Goal: Task Accomplishment & Management: Manage account settings

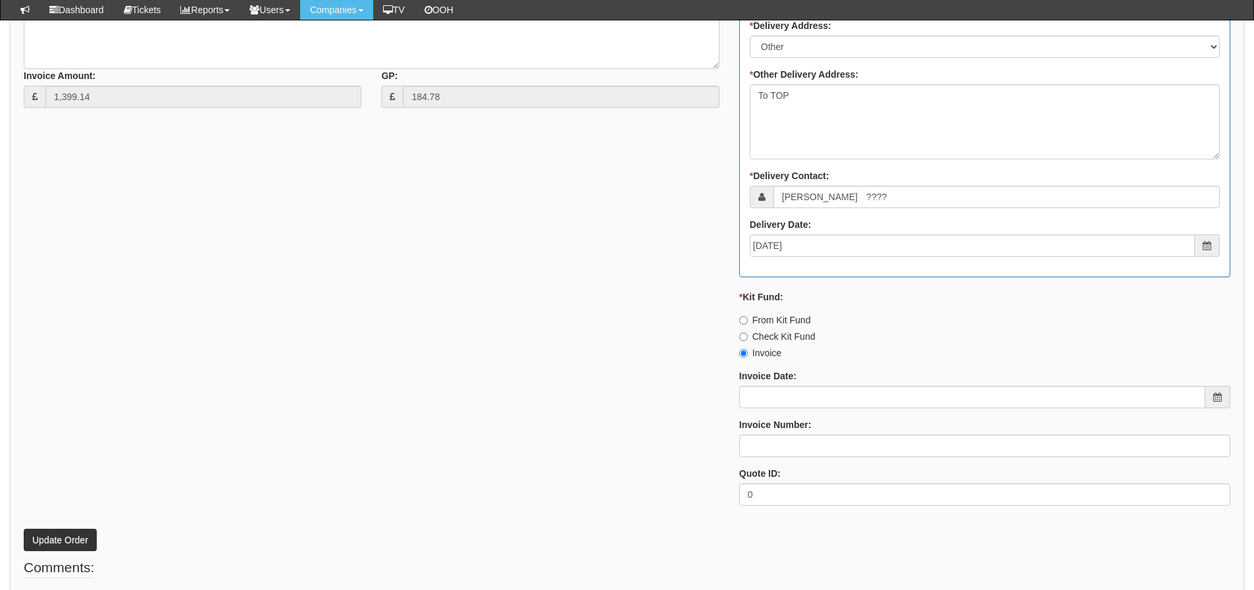
scroll to position [790, 0]
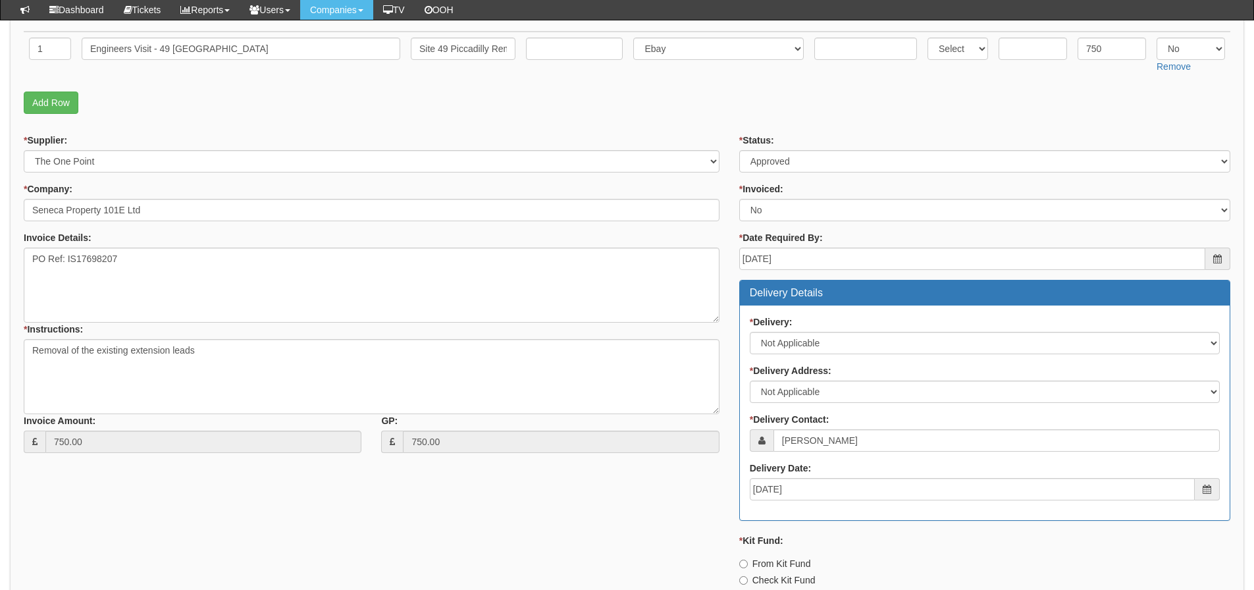
scroll to position [197, 0]
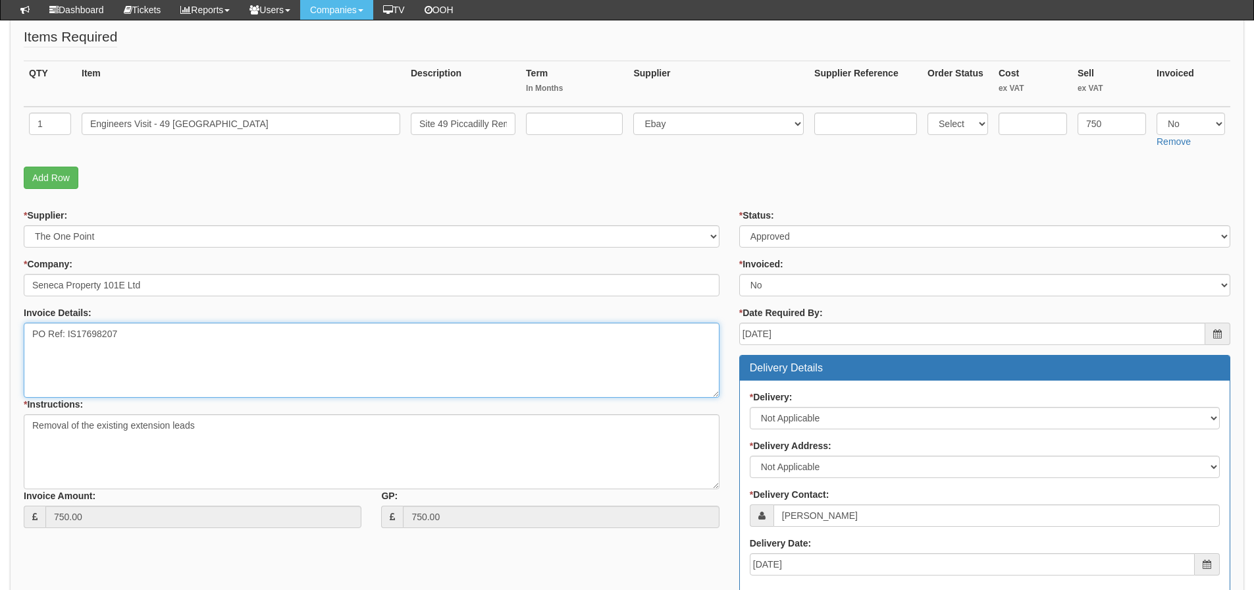
drag, startPoint x: 149, startPoint y: 338, endPoint x: 28, endPoint y: 334, distance: 121.1
click at [28, 334] on textarea "PO Ref: IS17698207" at bounding box center [372, 359] width 696 height 75
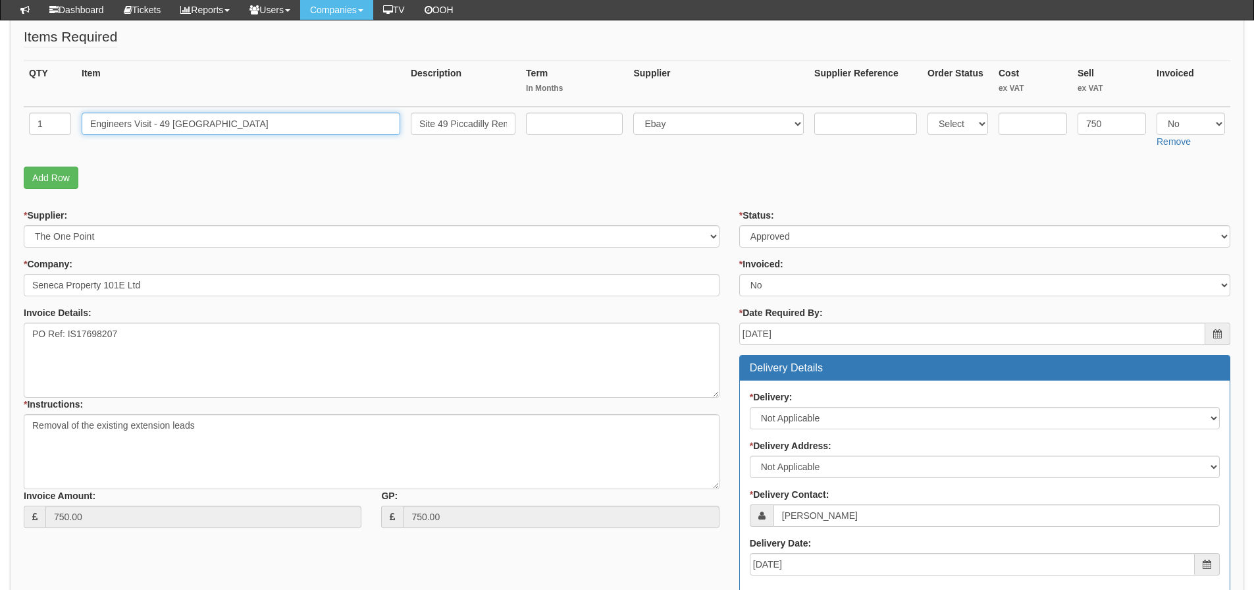
drag, startPoint x: 234, startPoint y: 128, endPoint x: 40, endPoint y: 142, distance: 194.7
click at [34, 143] on tr "1 Engineers Visit - 49 Piccadilly Site 49 Piccadilly Removal of the existing ex…" at bounding box center [627, 130] width 1206 height 47
click at [626, 197] on form "PO No: ITOCT25-19677 Attachment Type: Select Signed Quote Auth email if quote u…" at bounding box center [627, 424] width 1206 height 892
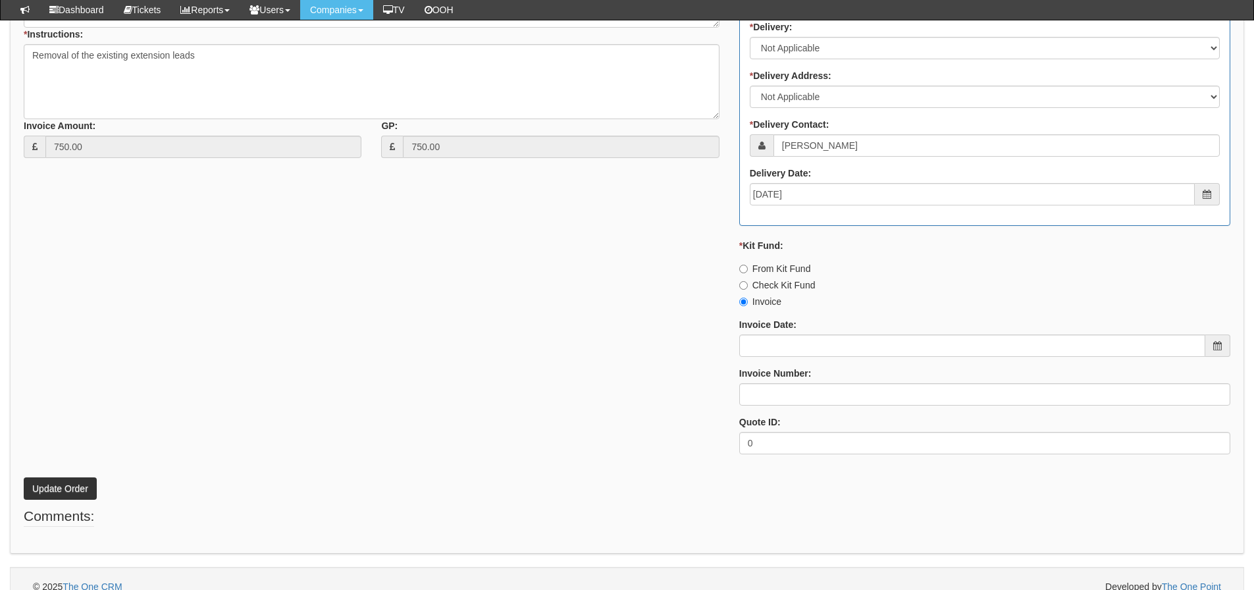
scroll to position [584, 0]
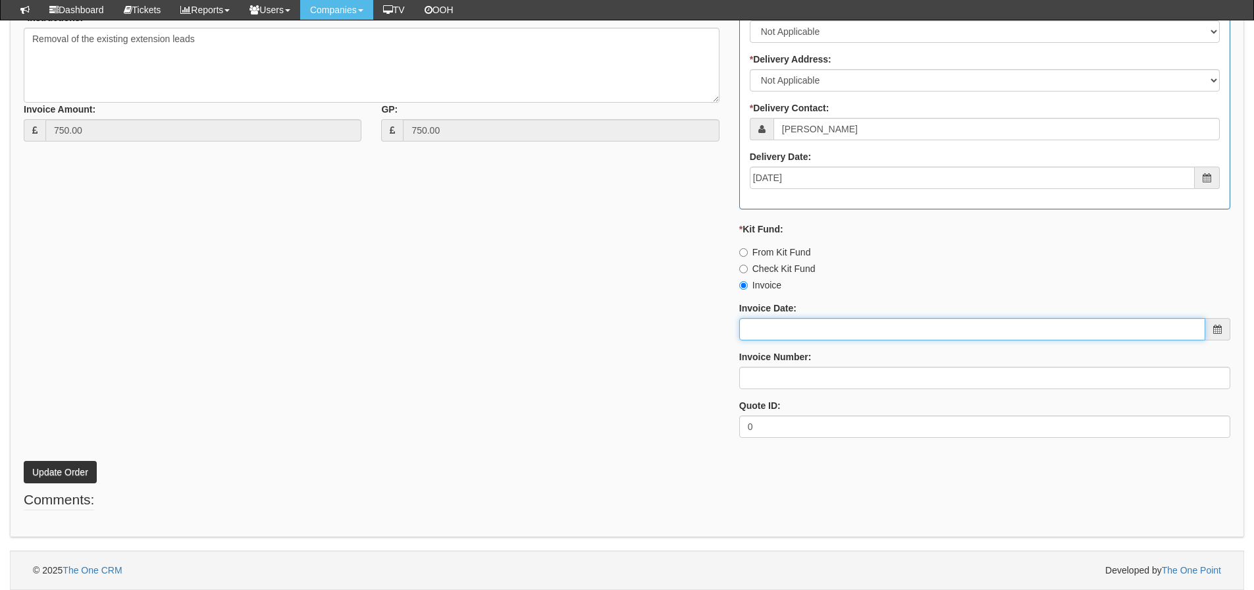
click at [771, 331] on input "Invoice Date:" at bounding box center [972, 329] width 466 height 22
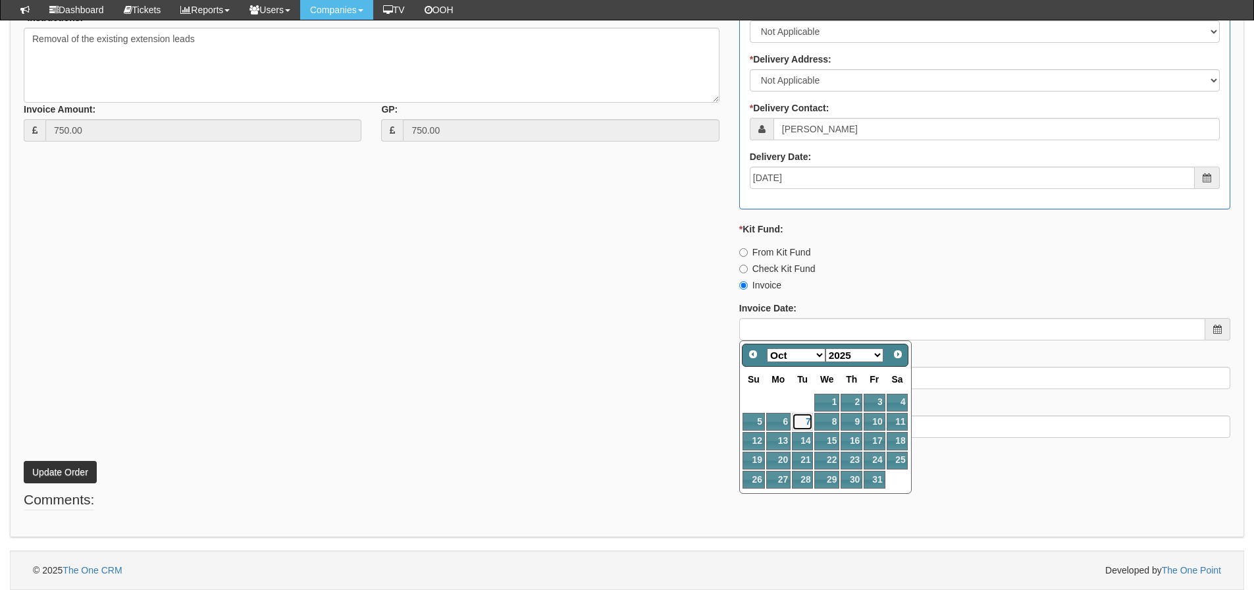
click at [801, 416] on link "7" at bounding box center [802, 422] width 21 height 18
type input "[DATE]"
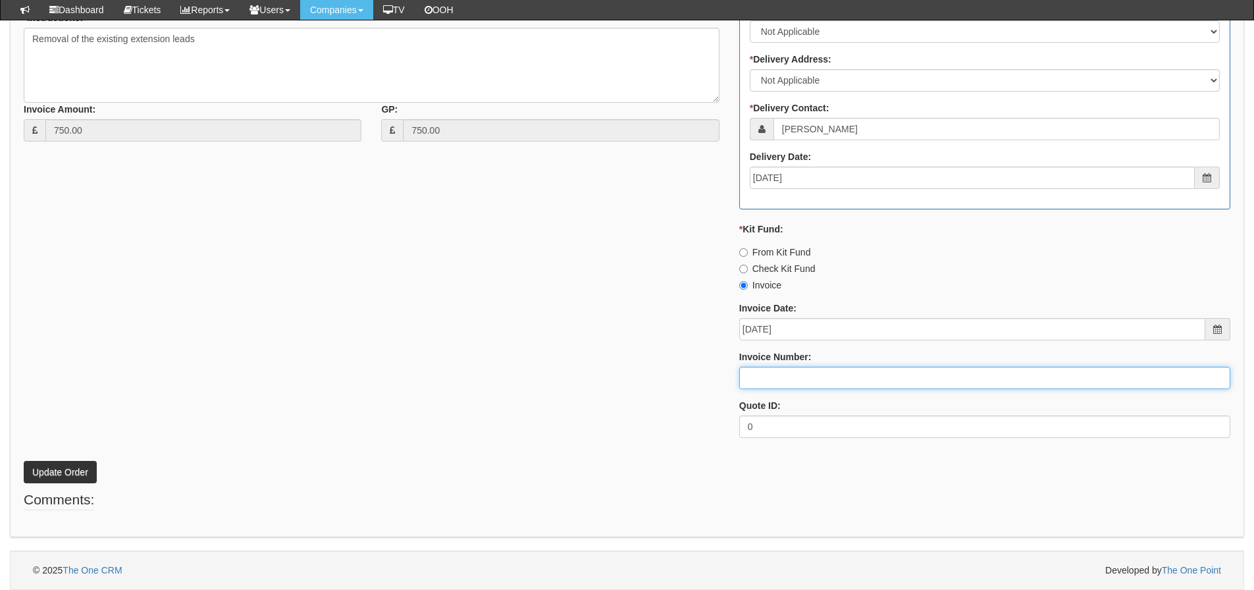
click at [780, 367] on input "Invoice Number:" at bounding box center [984, 378] width 491 height 22
type input "207678"
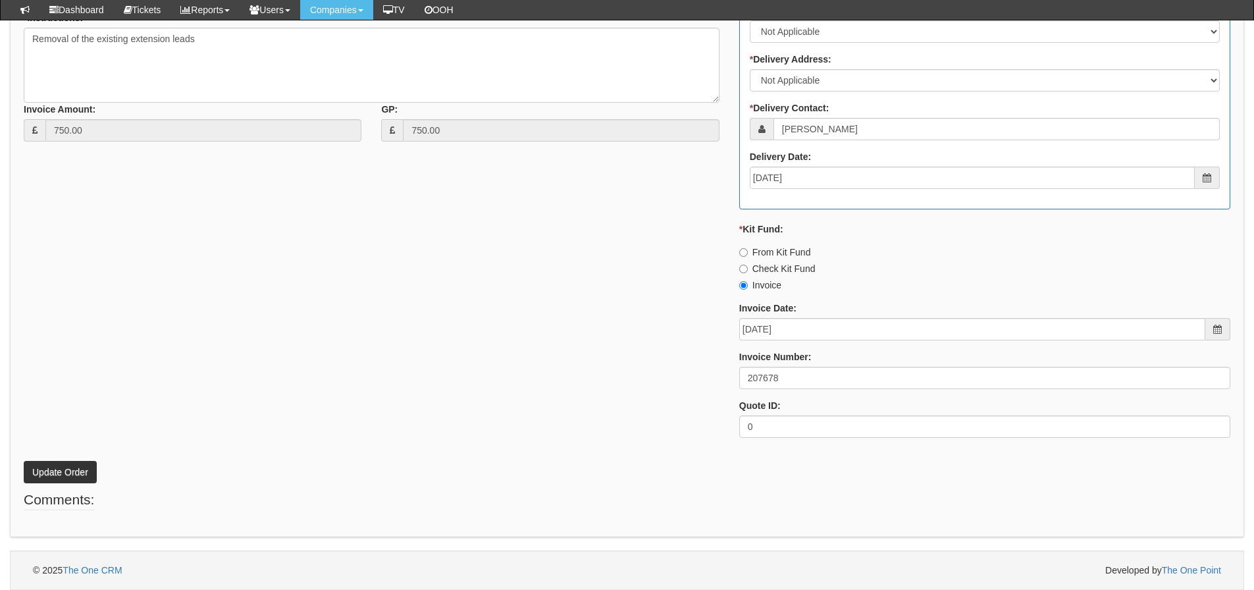
click at [538, 317] on div "* Supplier: Select 123 REG.co.uk 1Password 3 4Gon AA Jones Electric Ltd Abzorb …" at bounding box center [627, 135] width 1226 height 626
click at [70, 461] on button "Update Order" at bounding box center [60, 472] width 73 height 22
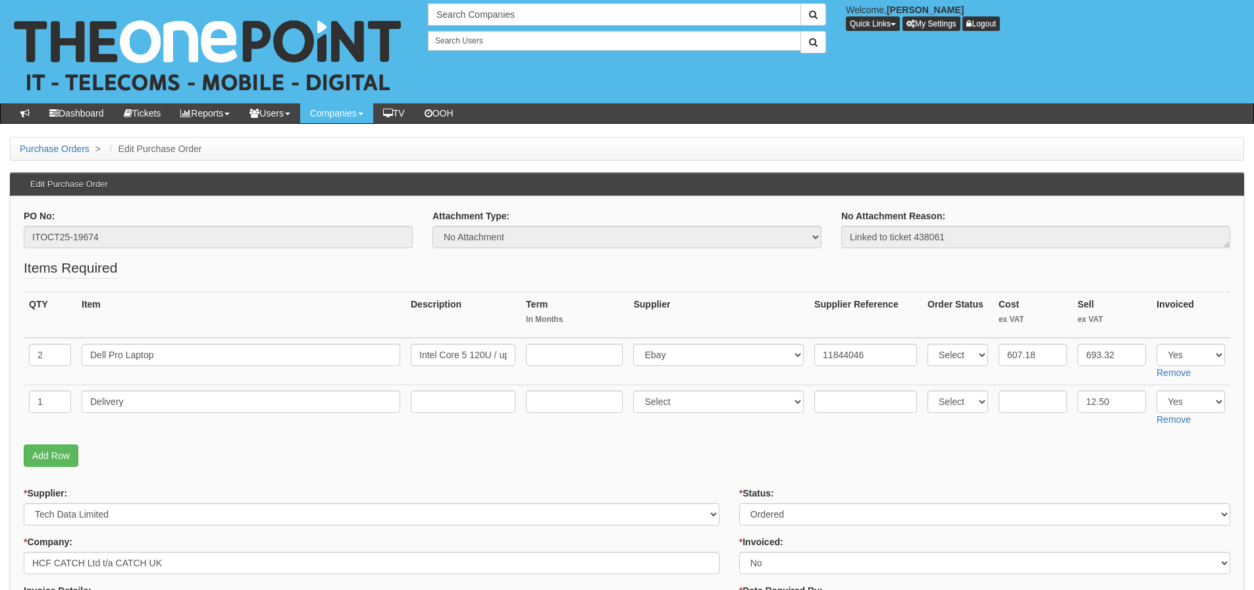
scroll to position [824, 0]
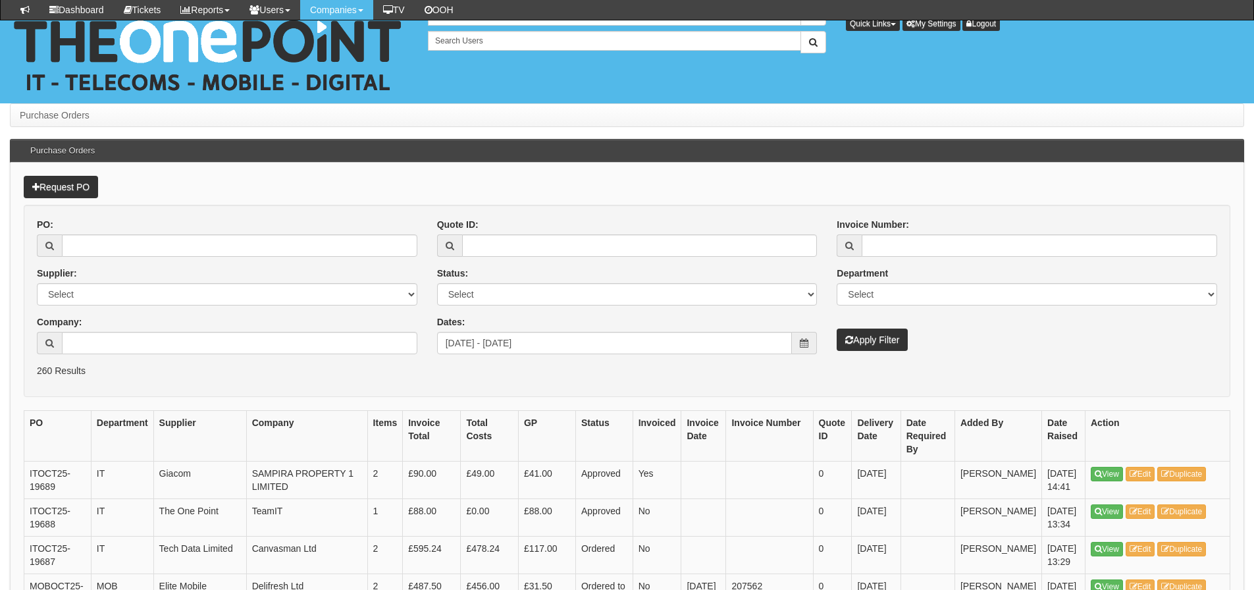
scroll to position [825, 0]
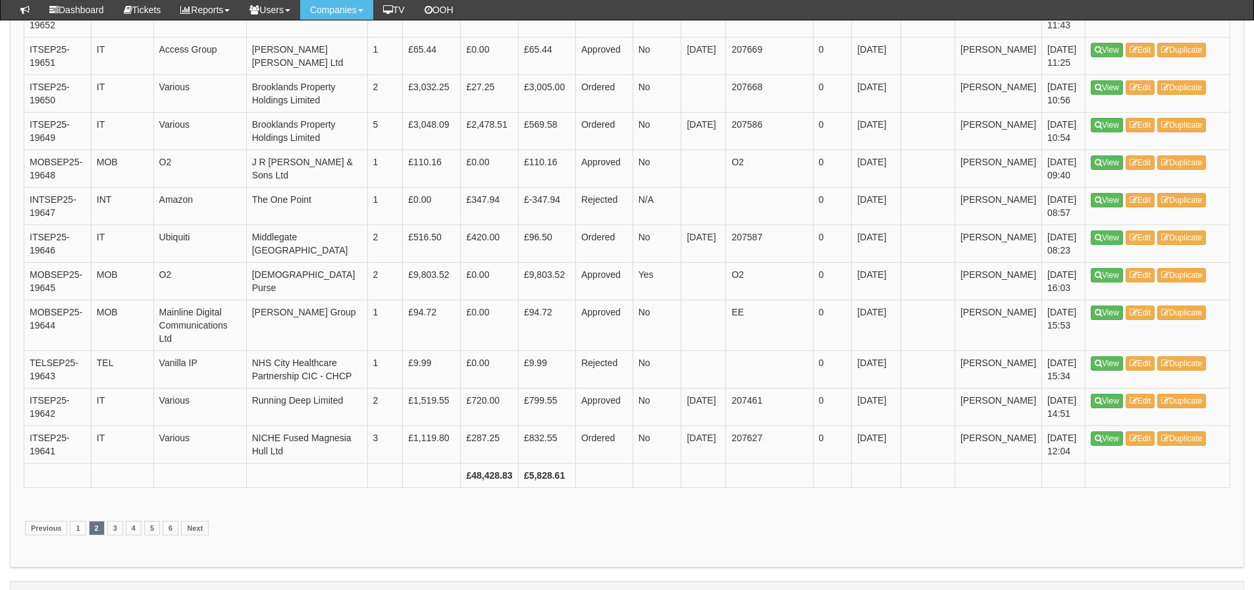
scroll to position [1943, 0]
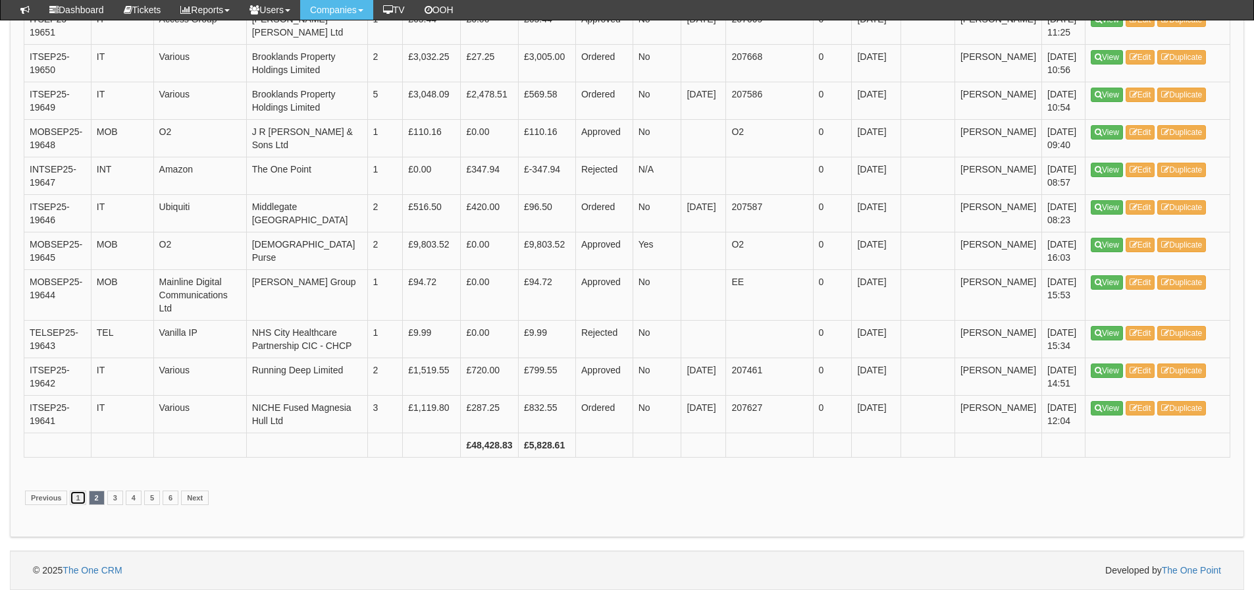
click at [72, 498] on link "1" at bounding box center [78, 497] width 16 height 14
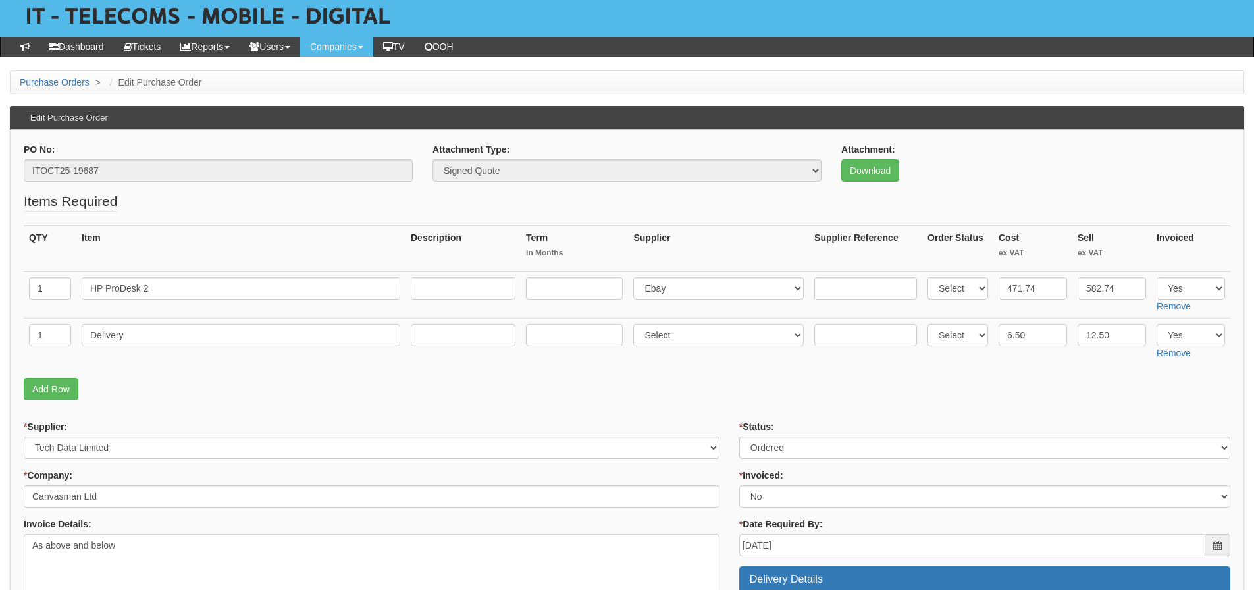
scroll to position [66, 0]
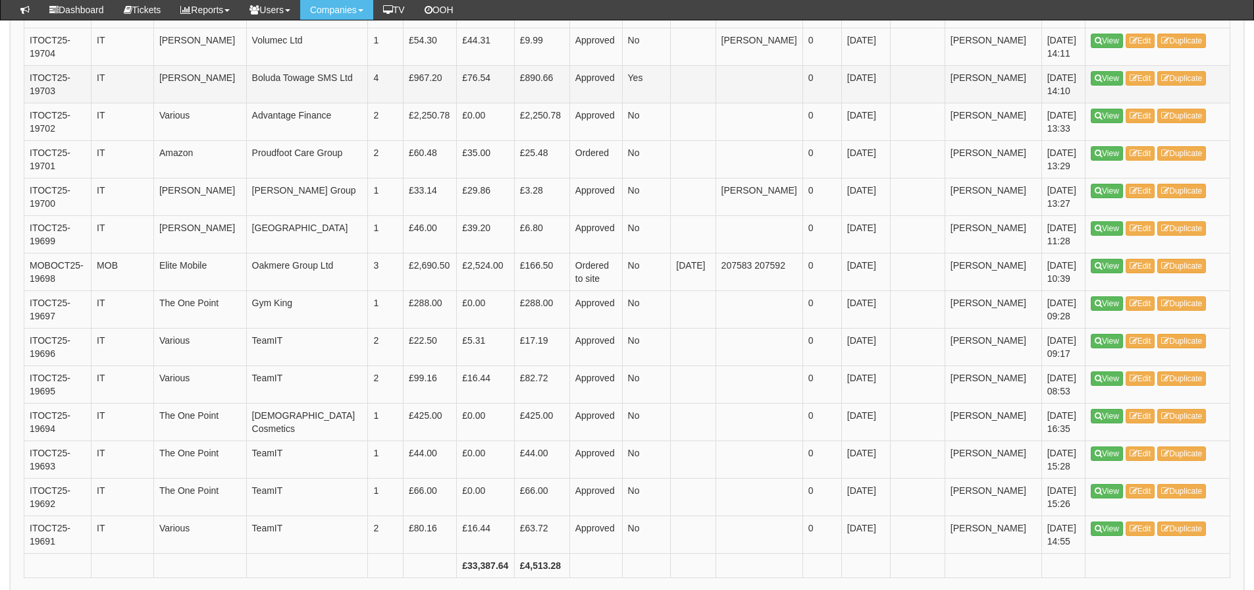
scroll to position [1917, 0]
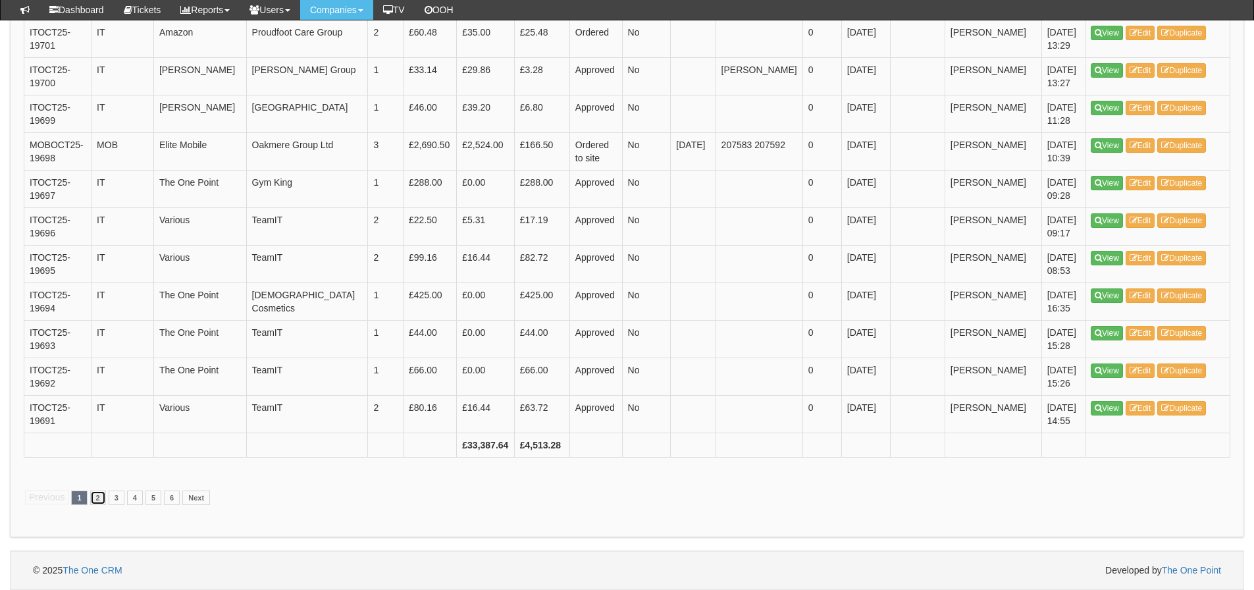
click at [97, 495] on link "2" at bounding box center [98, 497] width 16 height 14
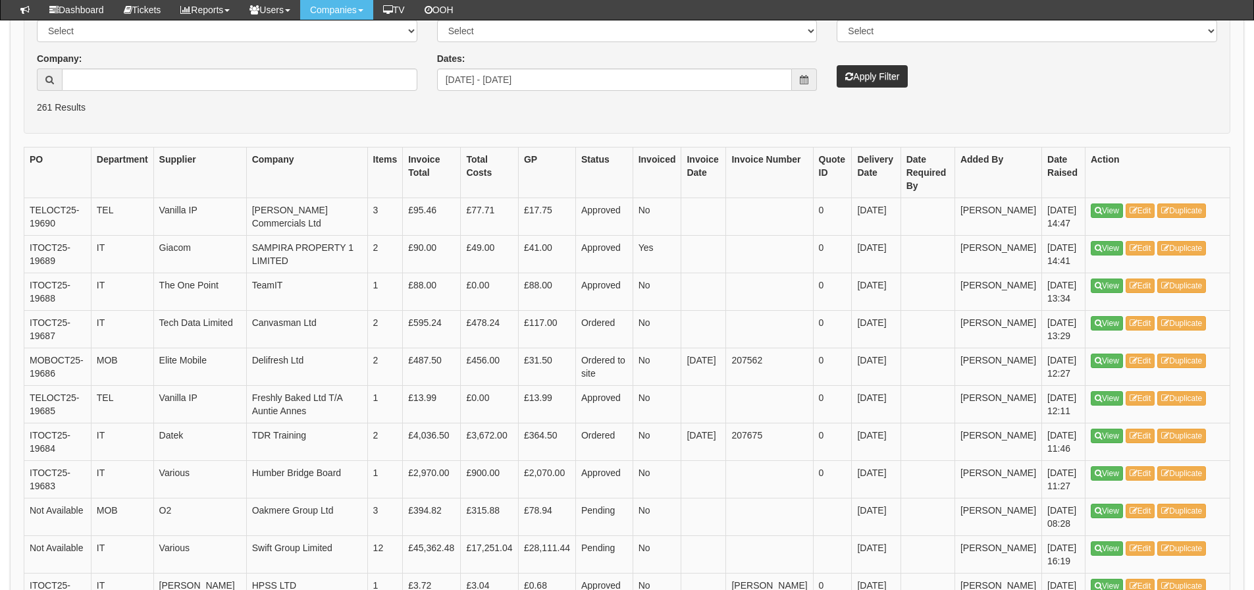
scroll to position [329, 0]
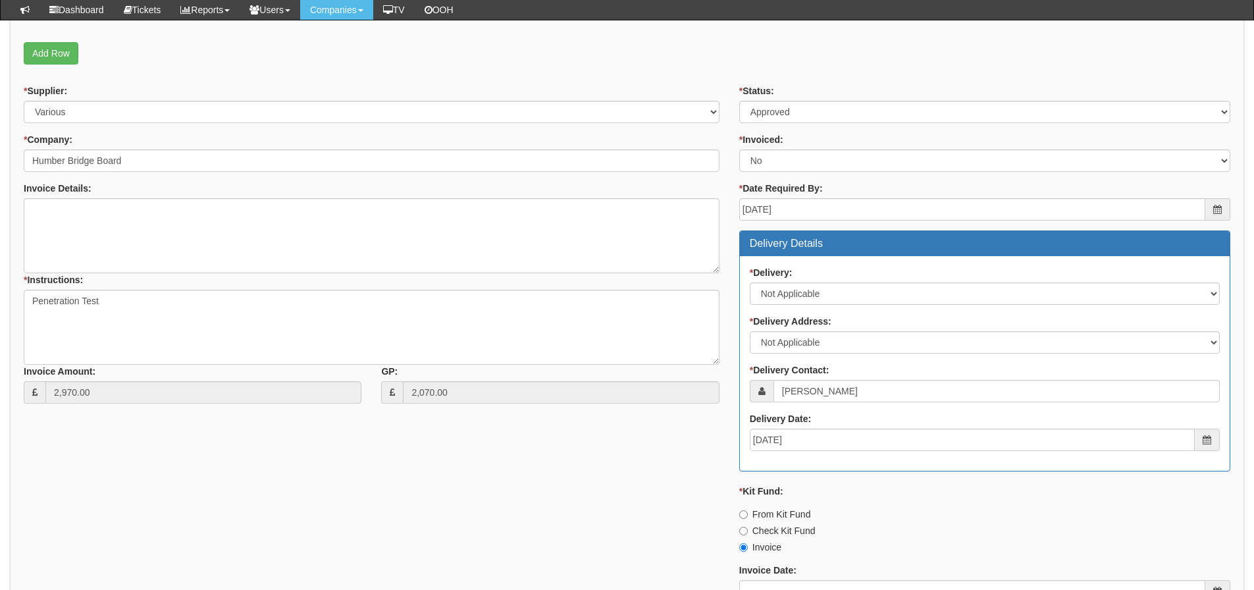
scroll to position [329, 0]
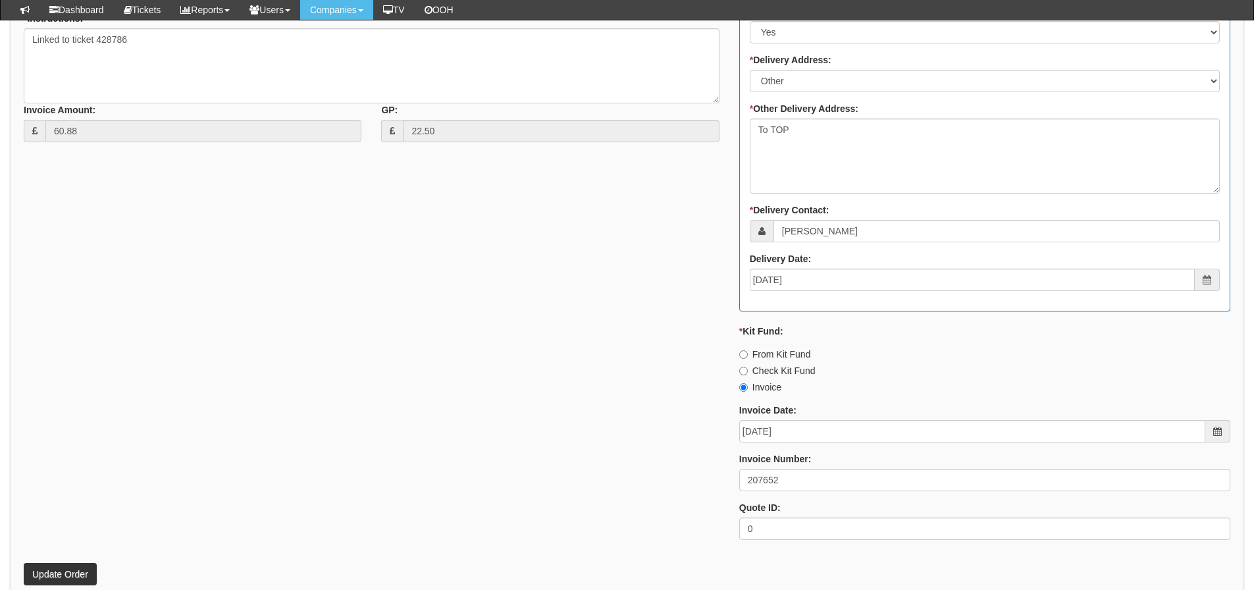
scroll to position [790, 0]
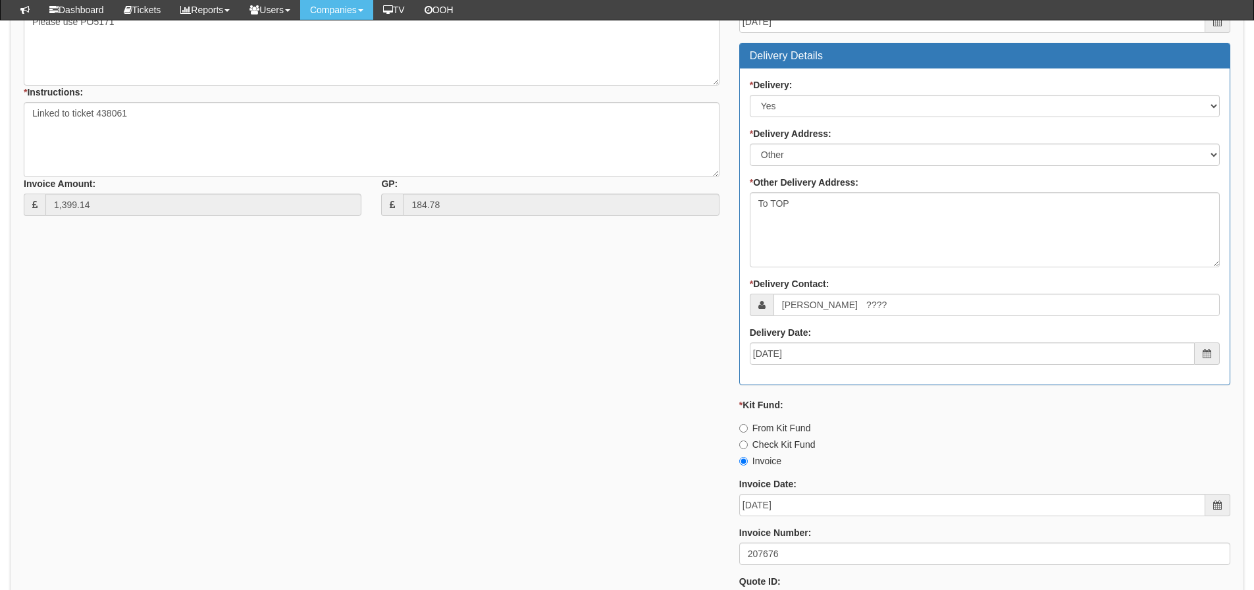
scroll to position [790, 0]
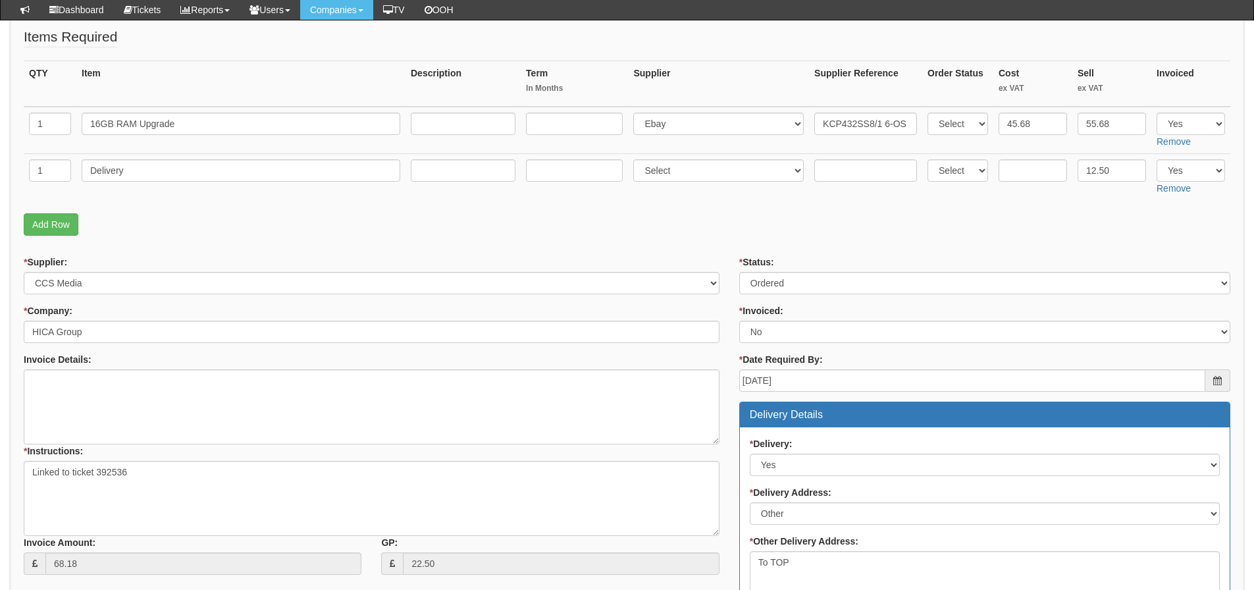
scroll to position [132, 0]
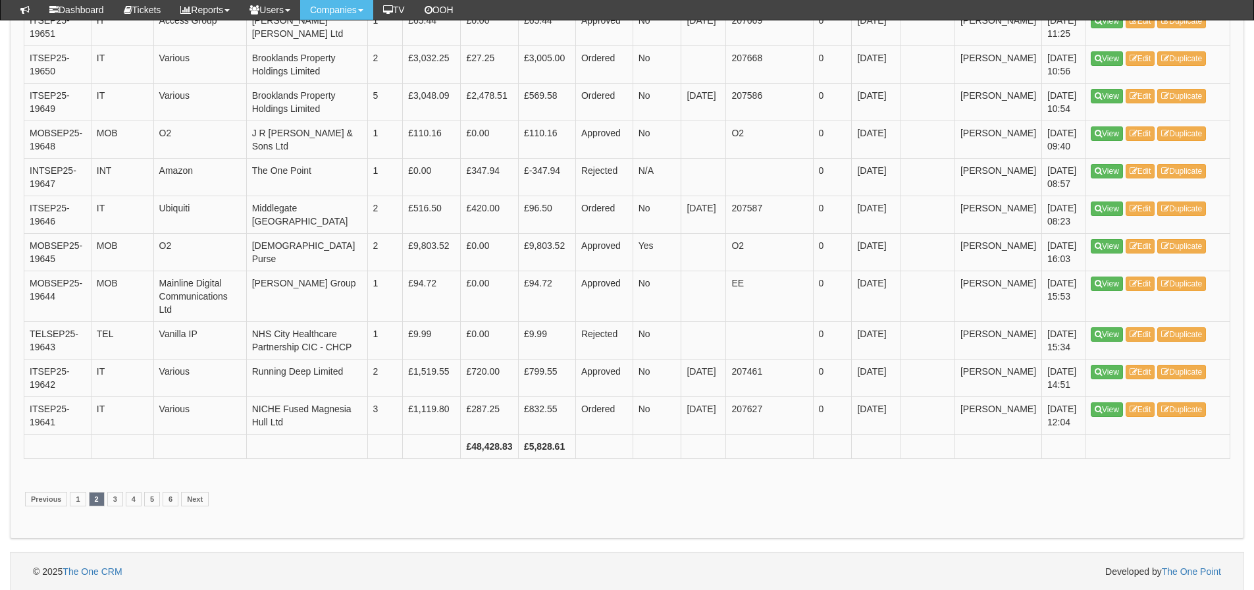
scroll to position [1943, 0]
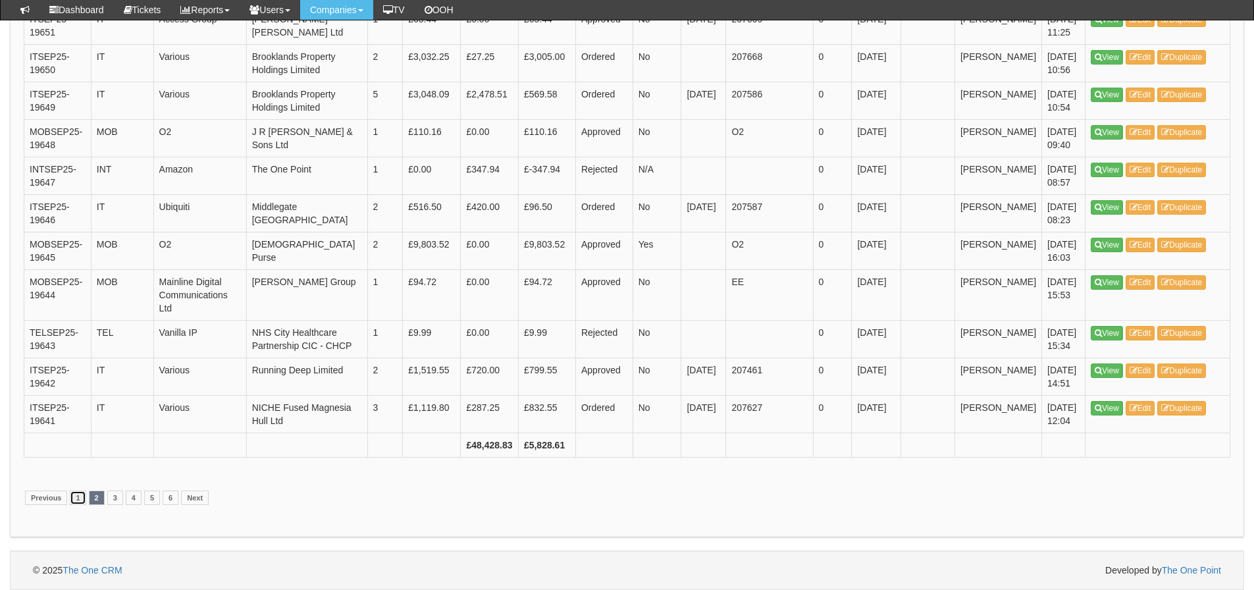
click at [74, 498] on link "1" at bounding box center [78, 497] width 16 height 14
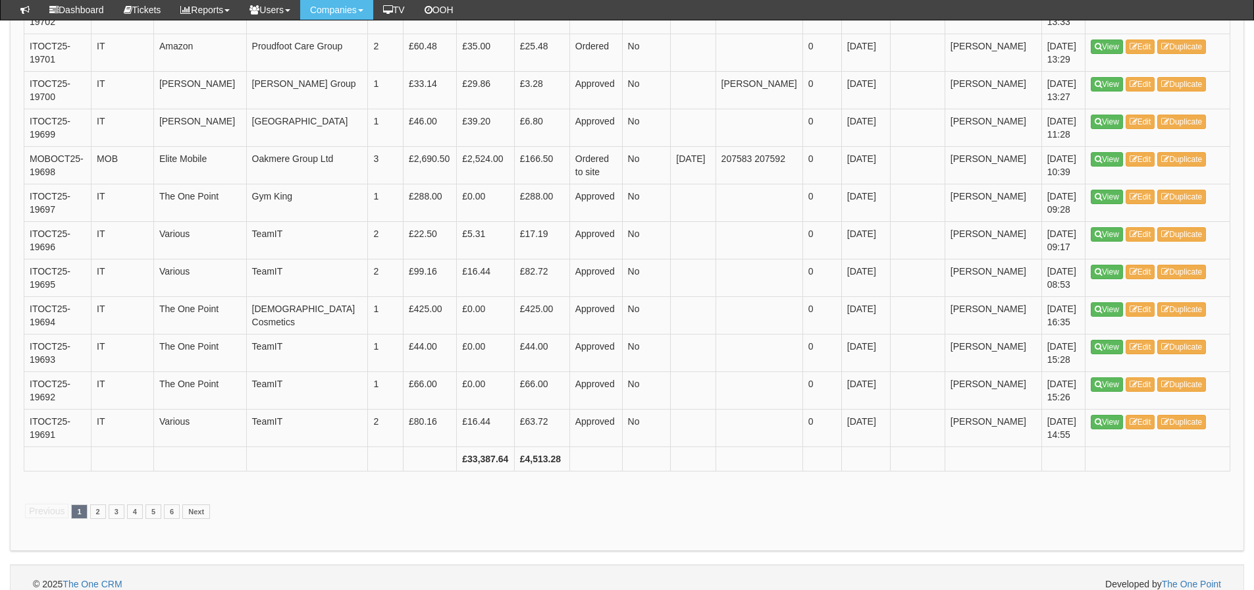
scroll to position [1908, 0]
